Goal: Information Seeking & Learning: Learn about a topic

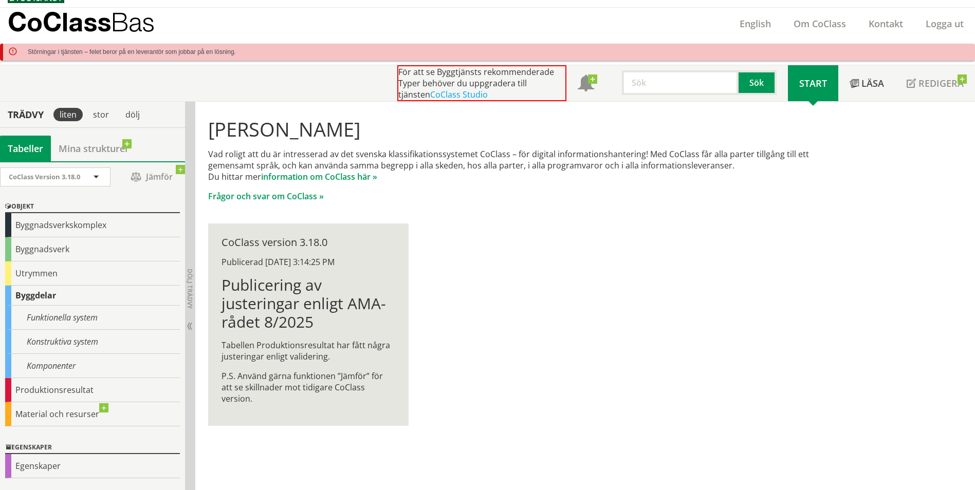
scroll to position [26, 0]
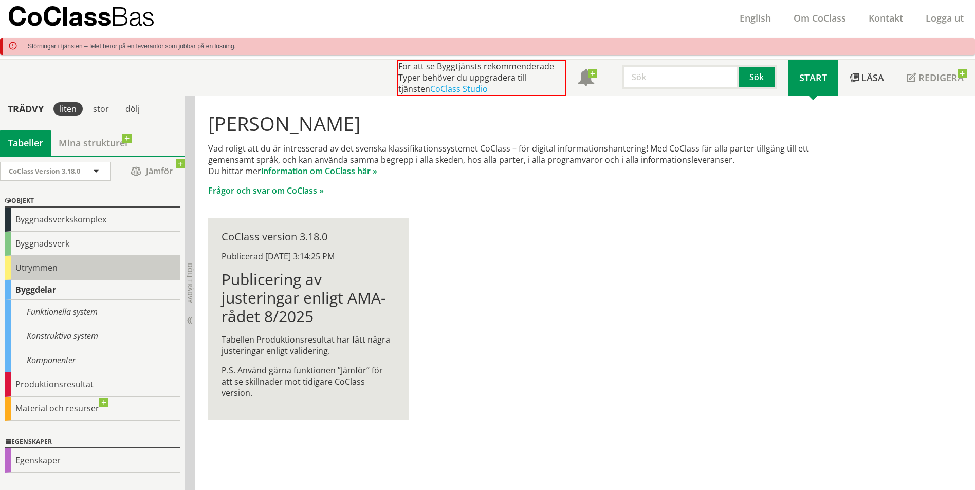
click at [84, 273] on div "Utrymmen" at bounding box center [92, 268] width 175 height 24
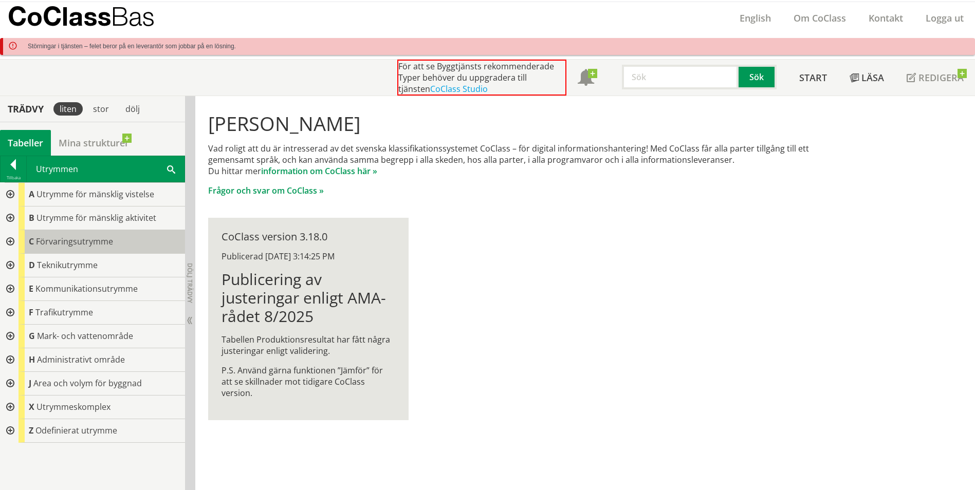
click at [66, 240] on span "Förvaringsutrymme" at bounding box center [74, 241] width 77 height 11
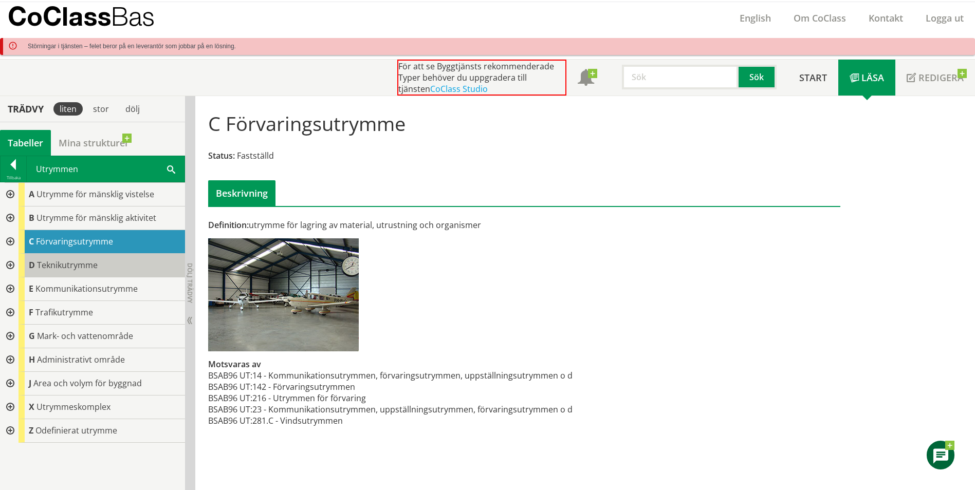
click at [87, 266] on span "Teknikutrymme" at bounding box center [67, 264] width 61 height 11
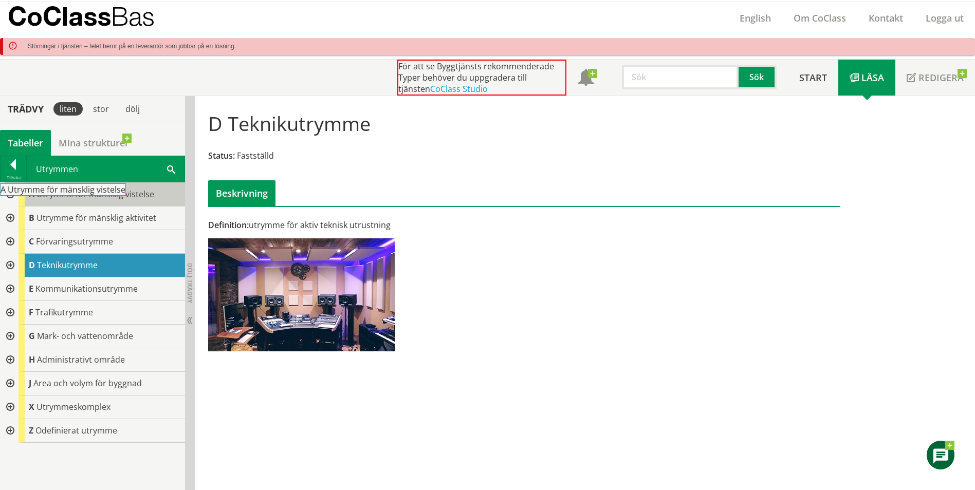
click at [91, 200] on div "A Utrymme för mänsklig vistelse" at bounding box center [101, 195] width 166 height 24
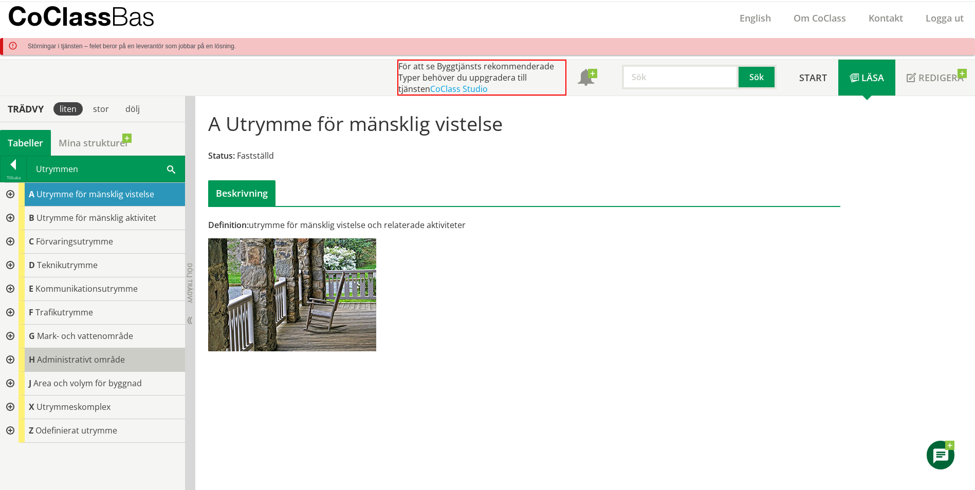
click at [127, 348] on div "A Utrymme för mänsklig vistelse B Utrymme för mänsklig aktivitet C Förvaringsut…" at bounding box center [92, 313] width 185 height 260
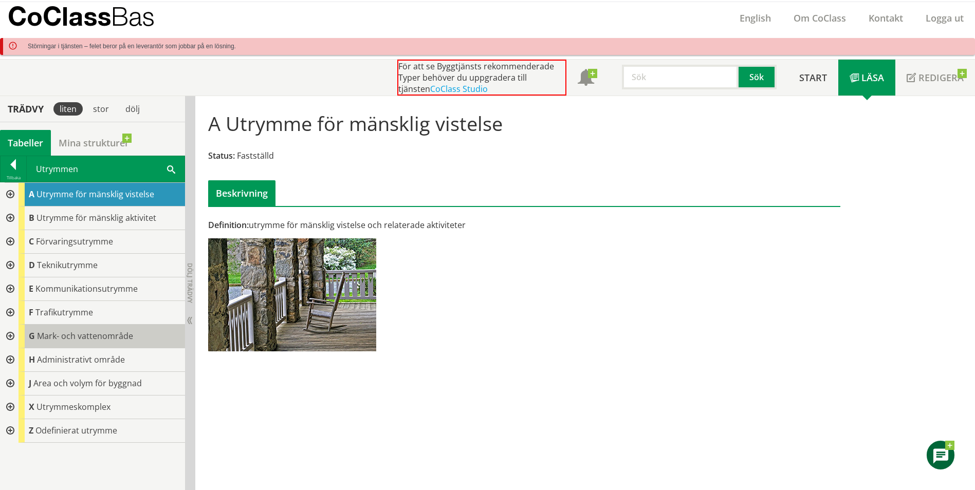
click at [91, 333] on span "Mark- och vattenområde" at bounding box center [85, 335] width 96 height 11
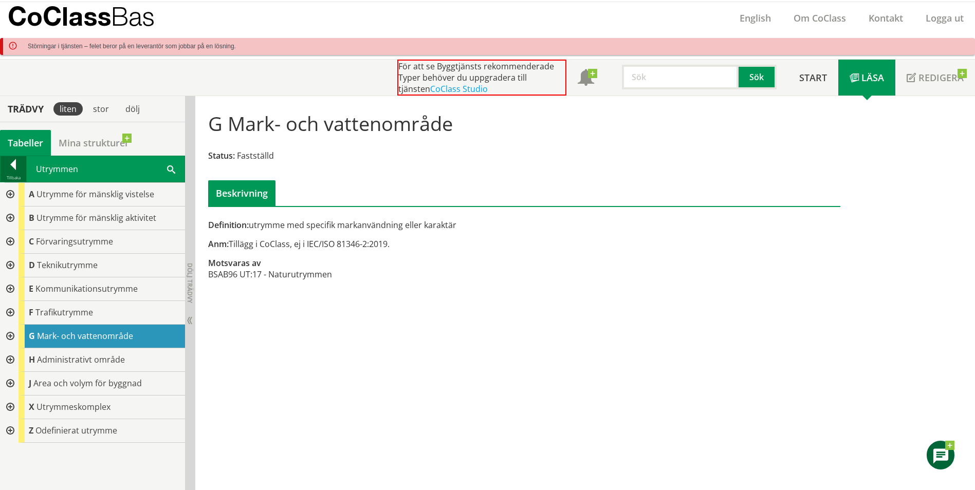
click at [14, 162] on div at bounding box center [14, 166] width 26 height 14
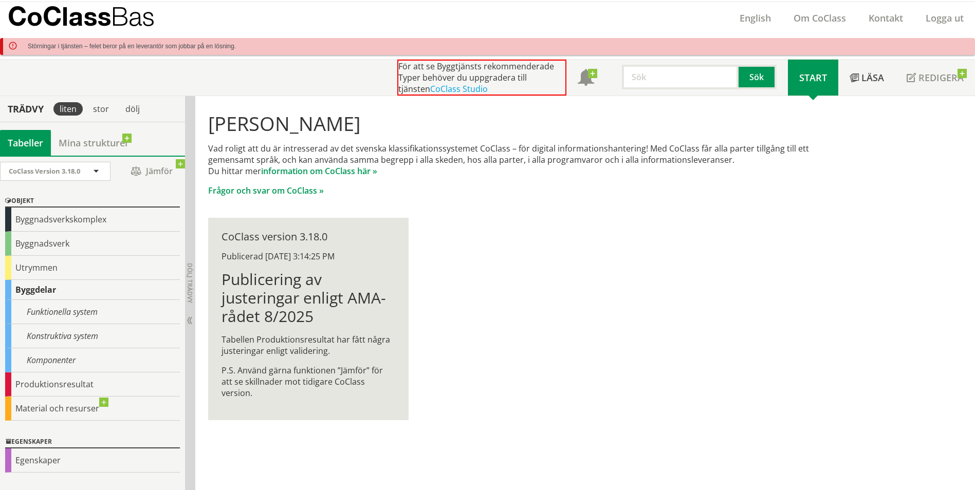
click at [20, 147] on div "Tabeller" at bounding box center [25, 143] width 51 height 26
click at [83, 174] on div "CoClass Version 3.18.0" at bounding box center [50, 171] width 83 height 18
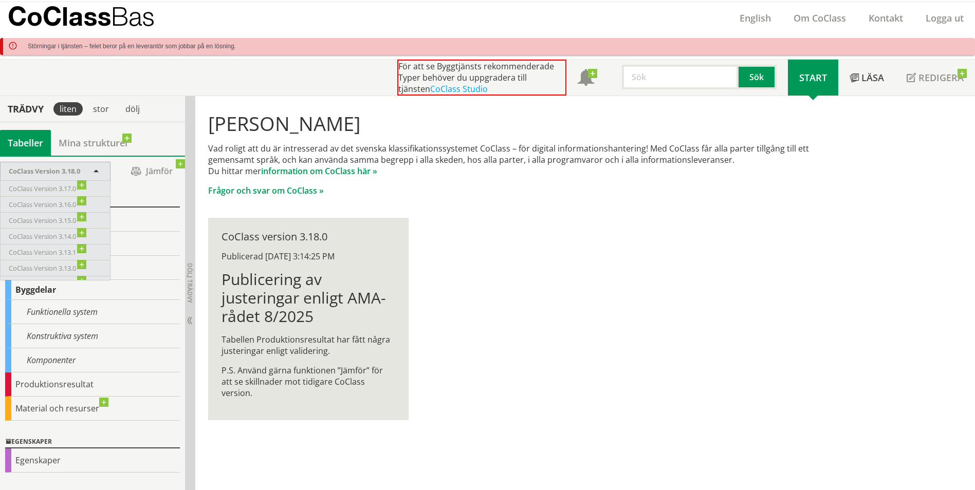
click at [94, 168] on span at bounding box center [95, 172] width 9 height 9
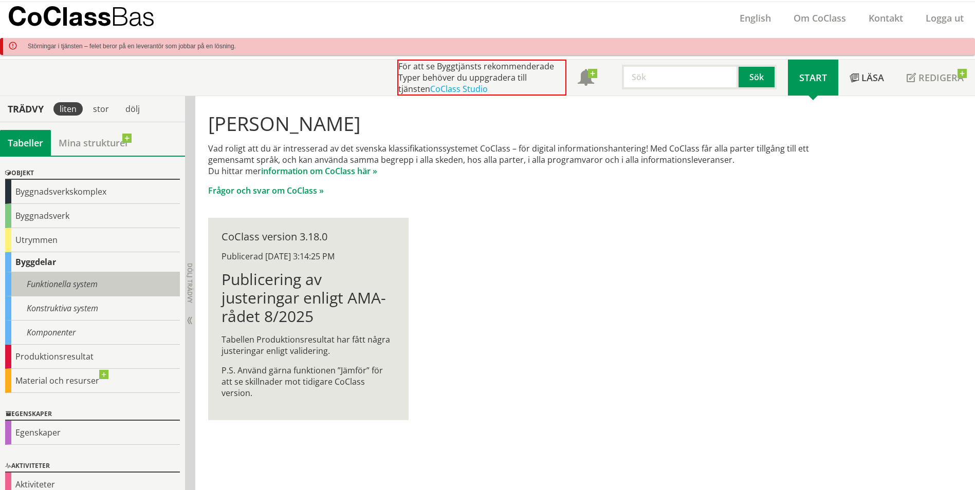
scroll to position [42, 0]
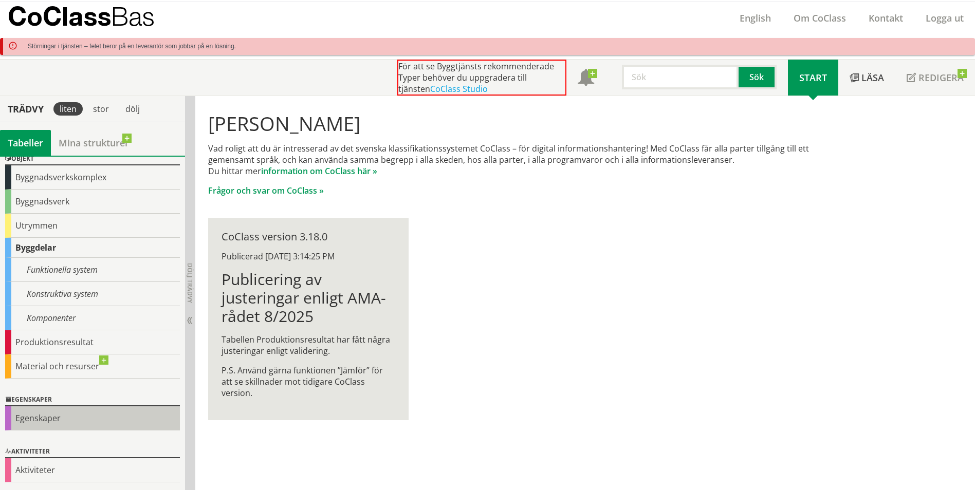
click at [116, 415] on div "Egenskaper" at bounding box center [92, 418] width 175 height 24
